Goal: Transaction & Acquisition: Obtain resource

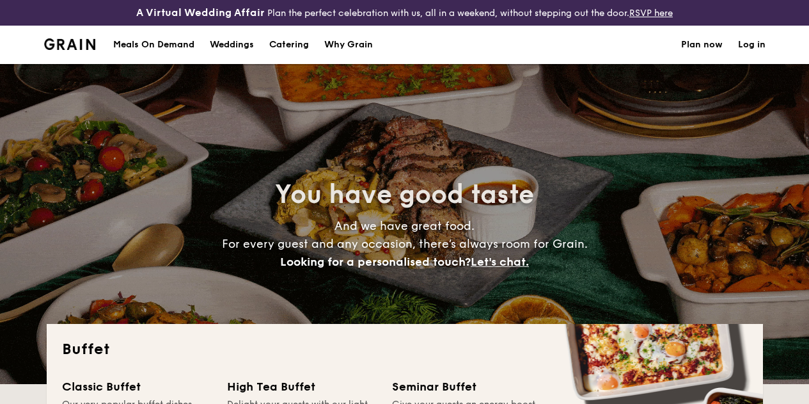
select select
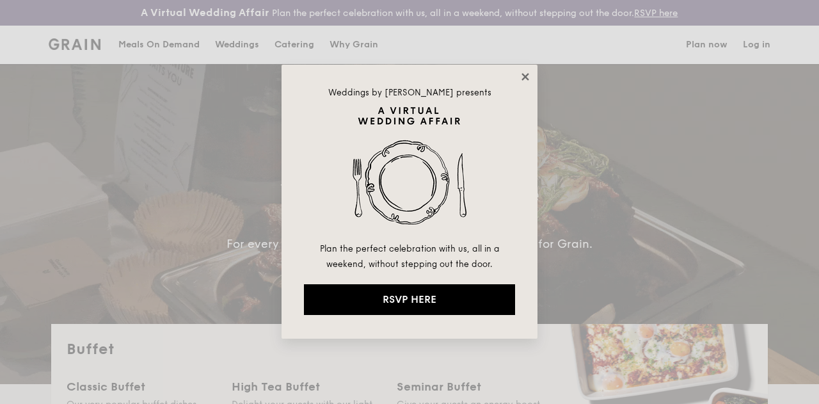
click at [521, 75] on icon at bounding box center [526, 77] width 12 height 12
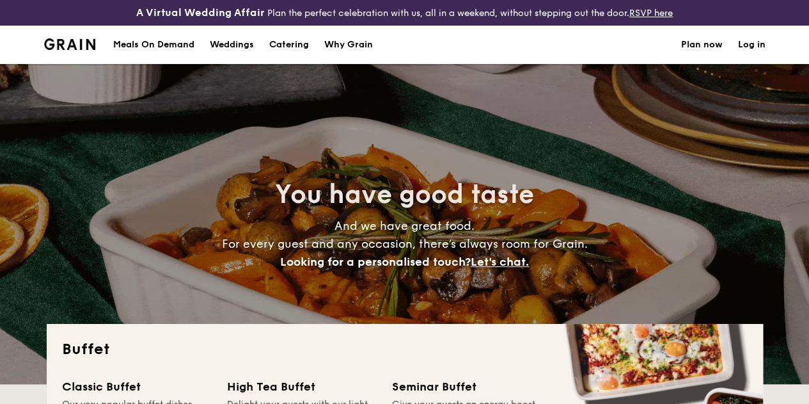
click at [285, 57] on h1 "Catering" at bounding box center [289, 45] width 40 height 38
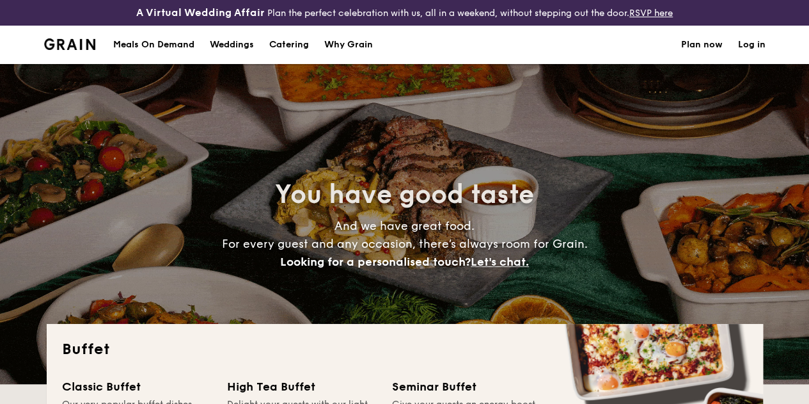
click at [289, 54] on h1 "Catering" at bounding box center [289, 45] width 40 height 38
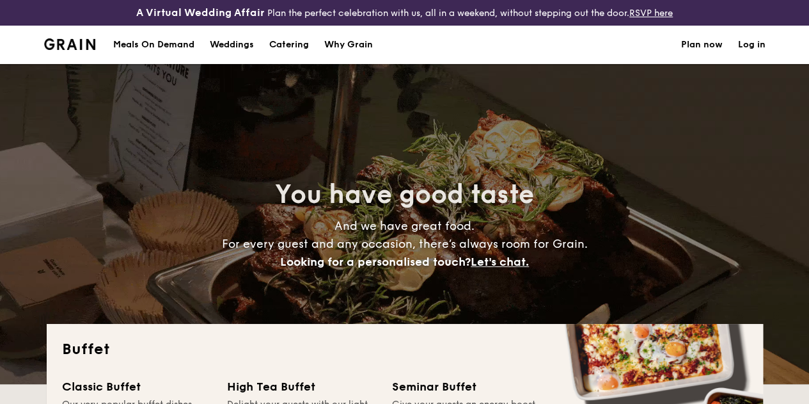
click at [359, 50] on div "Why Grain" at bounding box center [348, 45] width 49 height 38
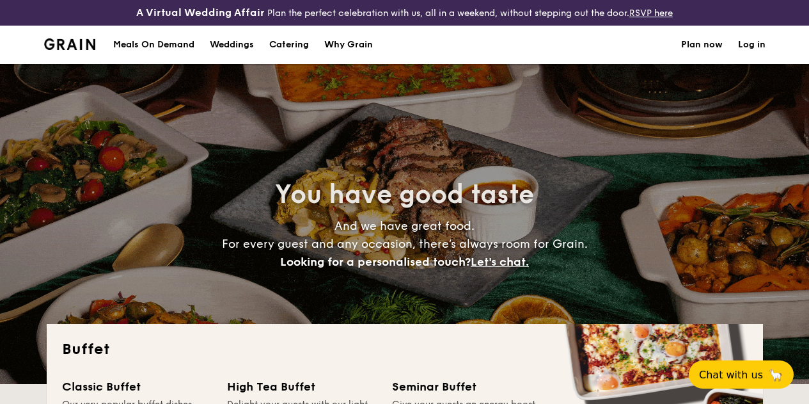
select select
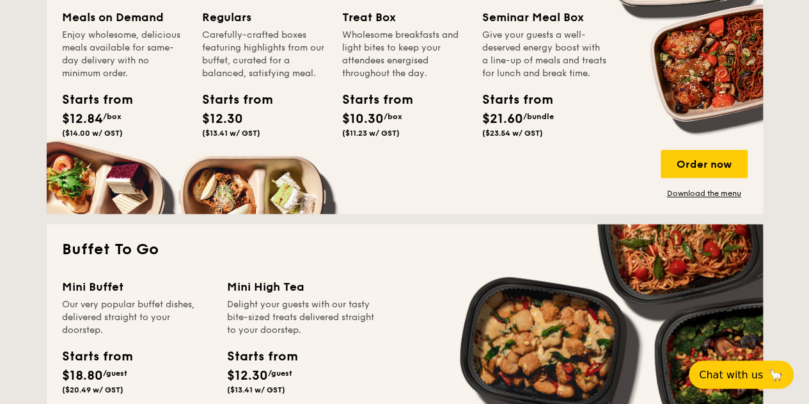
scroll to position [311, 0]
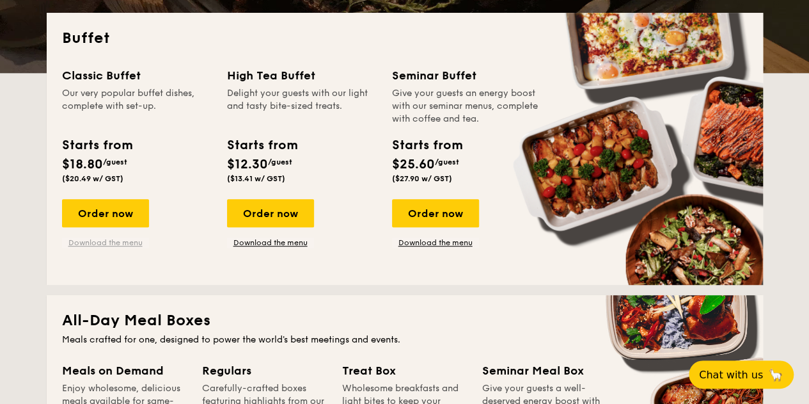
click at [87, 248] on link "Download the menu" at bounding box center [105, 242] width 87 height 10
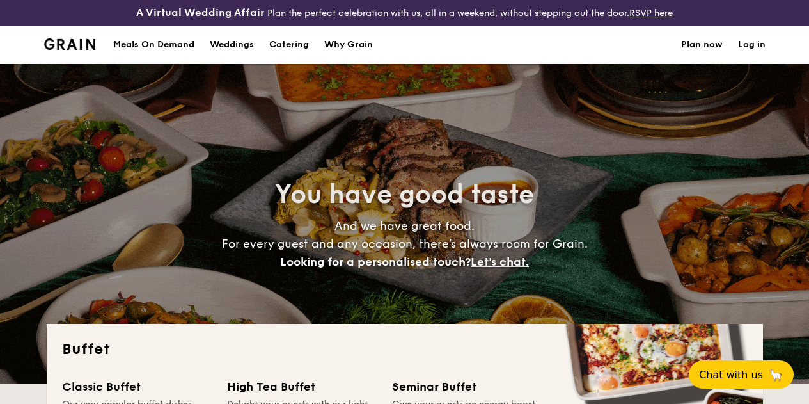
select select
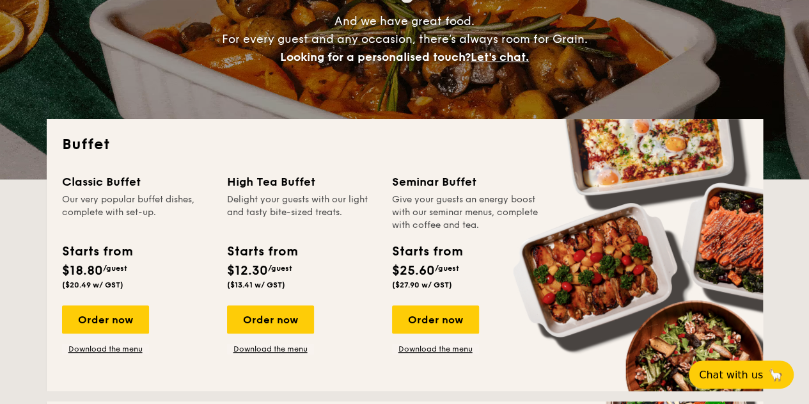
scroll to position [248, 0]
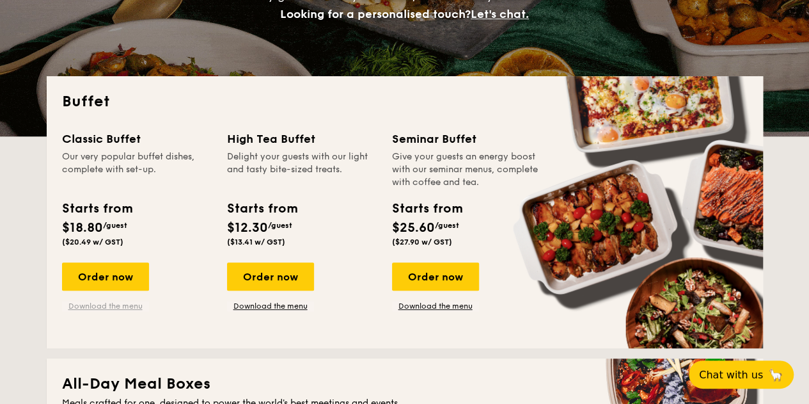
click at [105, 311] on link "Download the menu" at bounding box center [105, 306] width 87 height 10
